Goal: Information Seeking & Learning: Learn about a topic

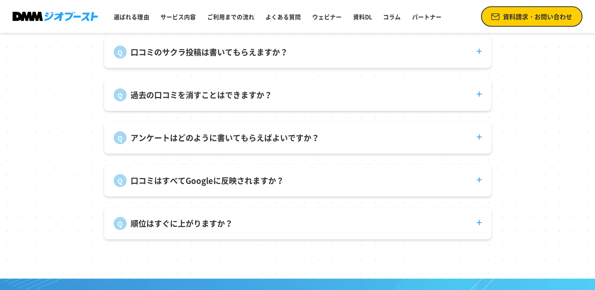
drag, startPoint x: 0, startPoint y: 0, endPoint x: 554, endPoint y: 278, distance: 619.7
click at [554, 278] on section "よくある質問 口コミのサクラ投稿は書いてもらえますか？ 弊社で口コミ投稿を代行することはありません。 過去の口コミを消すことはできますか？ 投稿者自身が削除す…" at bounding box center [297, 115] width 595 height 328
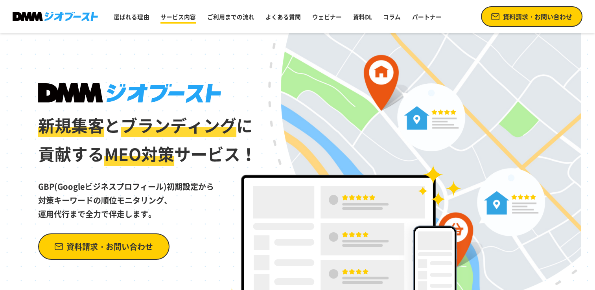
click at [171, 24] on link "サービス内容" at bounding box center [178, 16] width 42 height 15
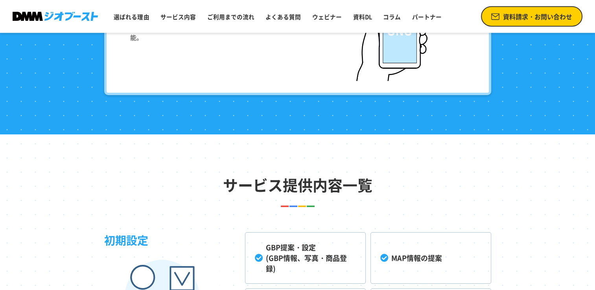
scroll to position [1974, 0]
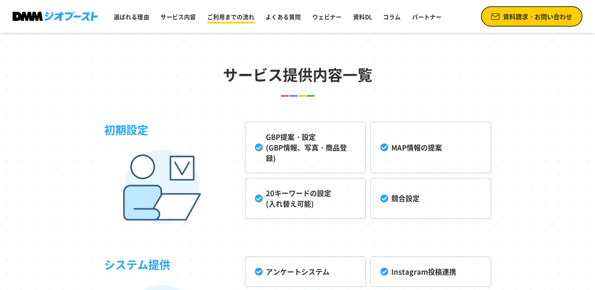
click at [247, 20] on link "ご利用までの流れ" at bounding box center [230, 16] width 53 height 15
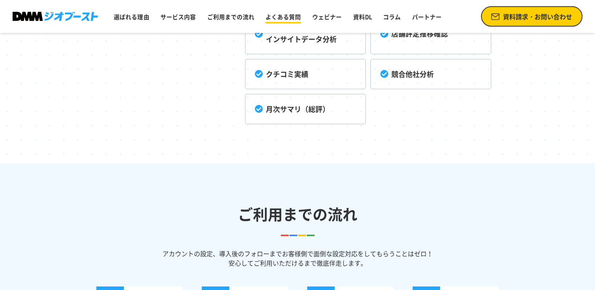
scroll to position [2573, 0]
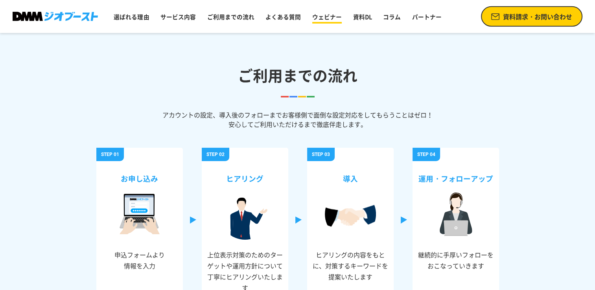
click at [325, 22] on link "ウェビナー" at bounding box center [327, 16] width 36 height 15
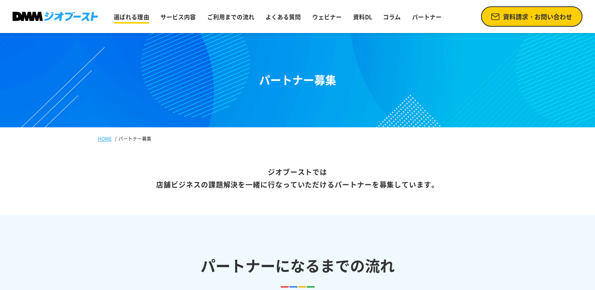
click at [122, 14] on link "選ばれる理由" at bounding box center [131, 16] width 42 height 15
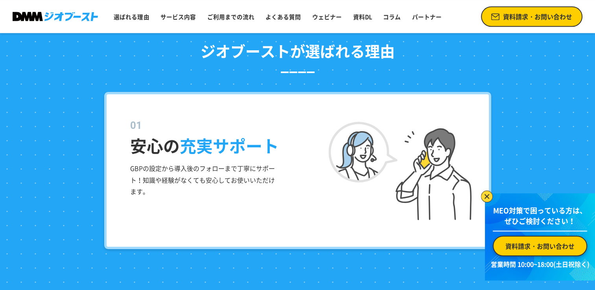
scroll to position [805, 0]
click at [483, 196] on img at bounding box center [487, 197] width 12 height 12
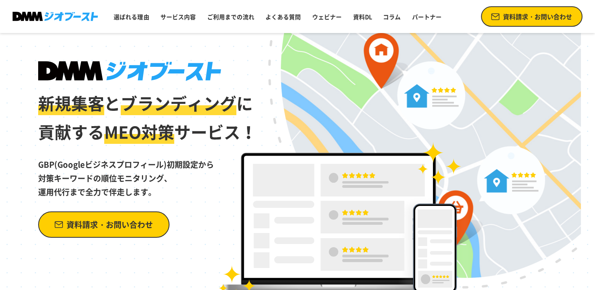
scroll to position [0, 0]
